Goal: Task Accomplishment & Management: Complete application form

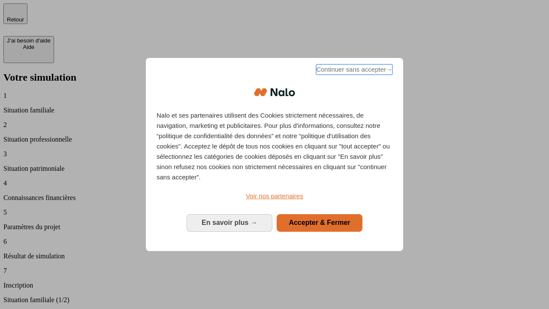
click at [353, 71] on span "Continuer sans accepter →" at bounding box center [354, 69] width 76 height 10
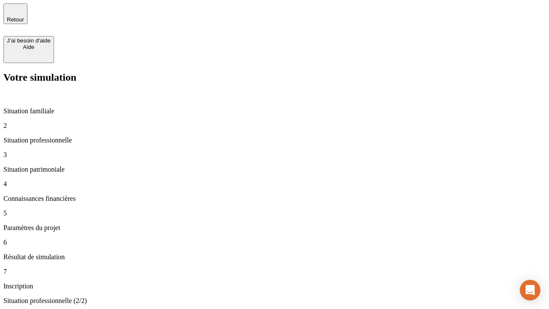
type input "30 000"
type input "0"
type input "1 000"
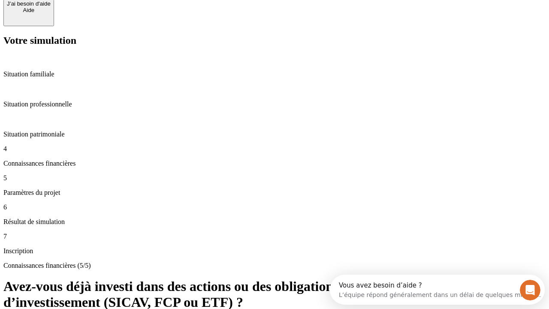
scroll to position [63, 0]
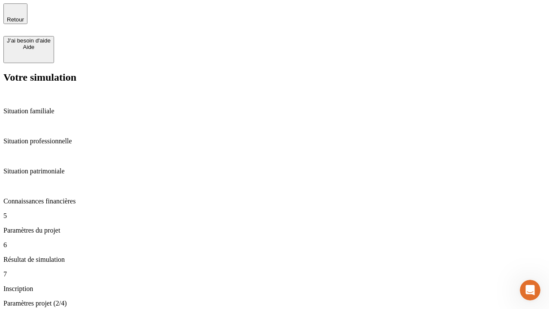
type input "40"
type input "200 000"
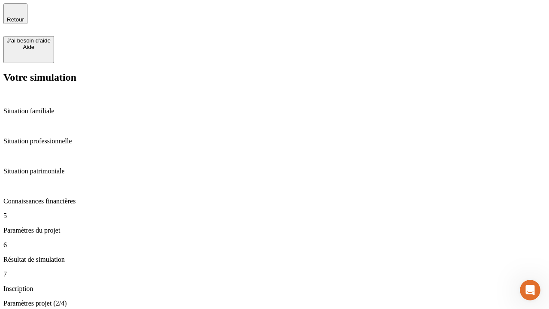
type input "640"
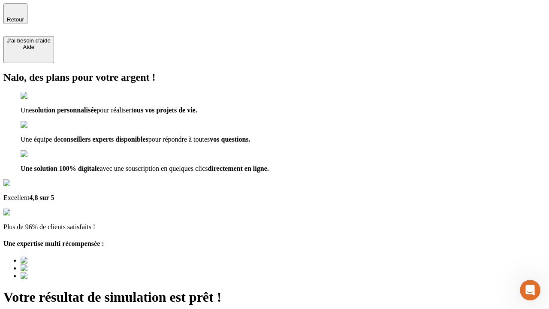
type input "[EMAIL_ADDRESS][DOMAIN_NAME]"
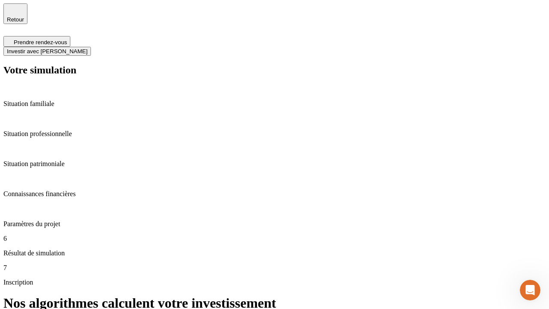
scroll to position [3, 0]
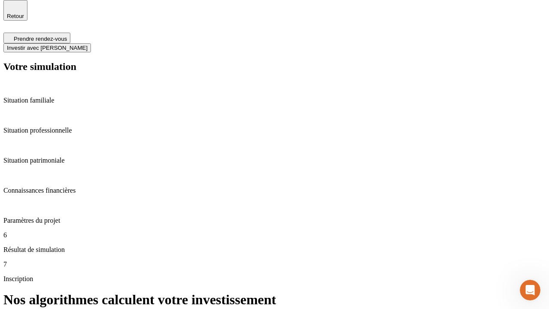
click at [87, 45] on span "Investir avec [PERSON_NAME]" at bounding box center [47, 48] width 81 height 6
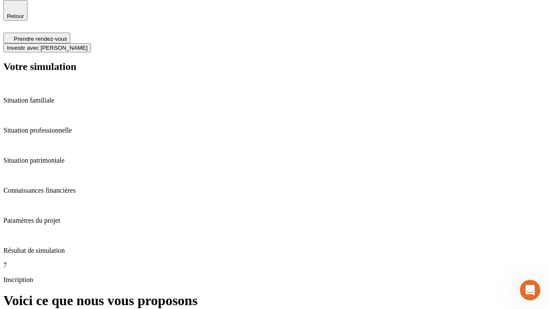
scroll to position [0, 0]
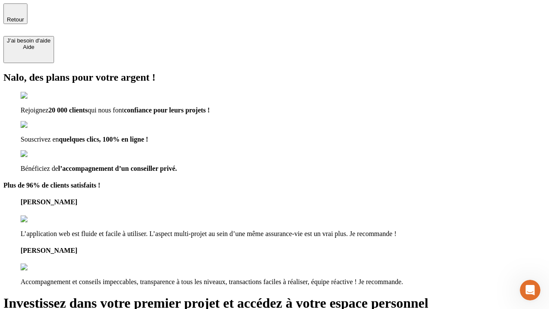
type input "[PERSON_NAME][EMAIL_ADDRESS][DOMAIN_NAME]"
